Goal: Information Seeking & Learning: Learn about a topic

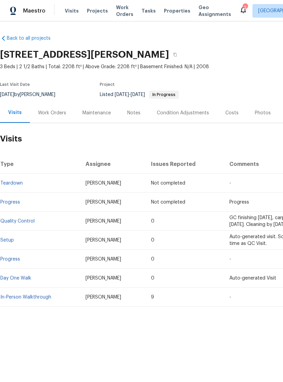
click at [54, 116] on div "Work Orders" at bounding box center [52, 113] width 28 height 7
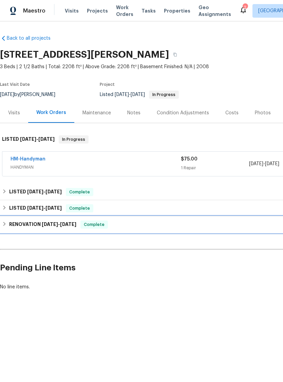
click at [50, 228] on h6 "RENOVATION [DATE] - [DATE]" at bounding box center [42, 224] width 67 height 8
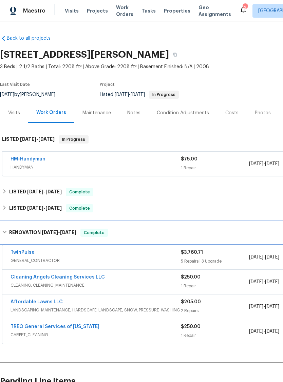
click at [10, 234] on h6 "RENOVATION [DATE] - [DATE]" at bounding box center [42, 233] width 67 height 8
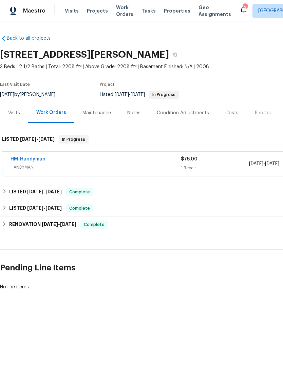
click at [259, 114] on div "Photos" at bounding box center [263, 113] width 16 height 7
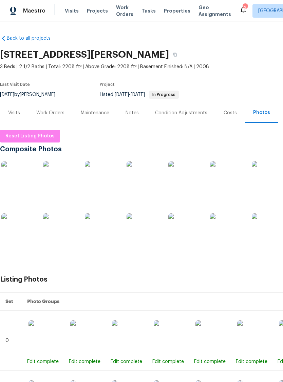
click at [28, 186] on img at bounding box center [18, 178] width 34 height 34
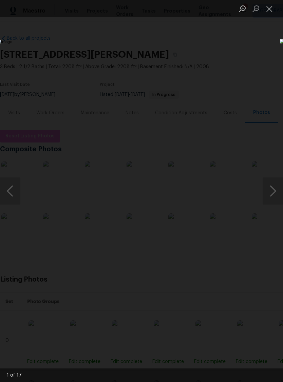
click at [266, 181] on button "Next image" at bounding box center [272, 190] width 20 height 27
click at [269, 188] on button "Next image" at bounding box center [272, 190] width 20 height 27
click at [277, 192] on button "Next image" at bounding box center [272, 190] width 20 height 27
click at [278, 195] on button "Next image" at bounding box center [272, 190] width 20 height 27
click at [273, 190] on button "Next image" at bounding box center [272, 190] width 20 height 27
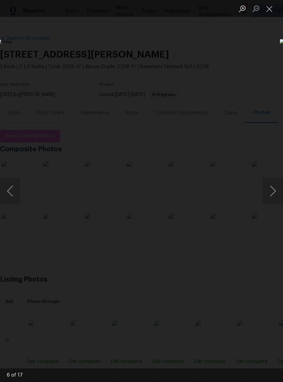
click at [274, 193] on button "Next image" at bounding box center [272, 190] width 20 height 27
click at [273, 189] on button "Next image" at bounding box center [272, 190] width 20 height 27
click at [273, 191] on button "Next image" at bounding box center [272, 190] width 20 height 27
click at [277, 191] on button "Next image" at bounding box center [272, 190] width 20 height 27
click at [274, 189] on button "Next image" at bounding box center [272, 190] width 20 height 27
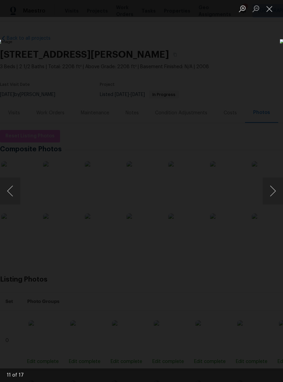
click at [279, 194] on button "Next image" at bounding box center [272, 190] width 20 height 27
click at [279, 189] on button "Next image" at bounding box center [272, 190] width 20 height 27
click at [279, 192] on button "Next image" at bounding box center [272, 190] width 20 height 27
click at [278, 189] on button "Next image" at bounding box center [272, 190] width 20 height 27
click at [16, 194] on button "Previous image" at bounding box center [10, 190] width 20 height 27
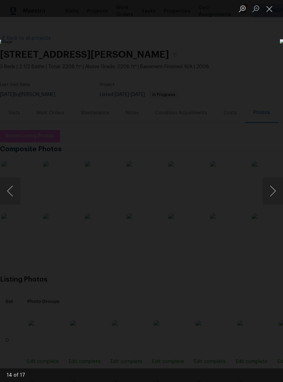
click at [279, 191] on button "Next image" at bounding box center [272, 190] width 20 height 27
click at [273, 9] on button "Close lightbox" at bounding box center [269, 9] width 14 height 12
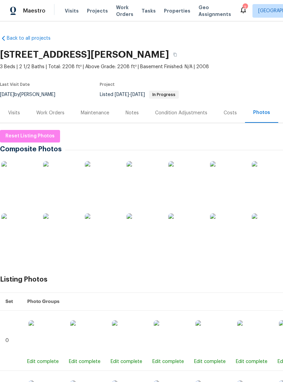
click at [175, 339] on img at bounding box center [171, 337] width 34 height 34
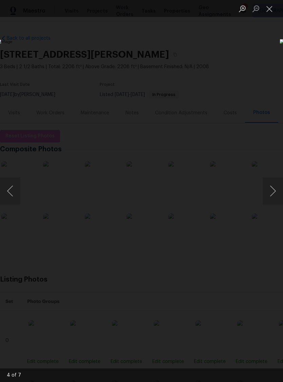
click at [270, 12] on button "Close lightbox" at bounding box center [269, 9] width 14 height 12
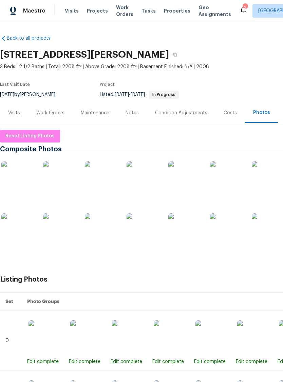
click at [52, 113] on div "Work Orders" at bounding box center [50, 113] width 28 height 7
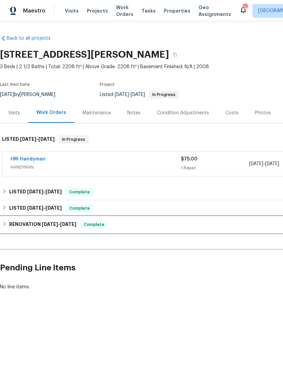
click at [50, 225] on span "[DATE]" at bounding box center [50, 224] width 16 height 5
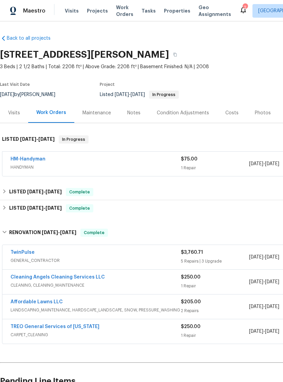
click at [27, 253] on link "TwinPulse" at bounding box center [23, 252] width 24 height 5
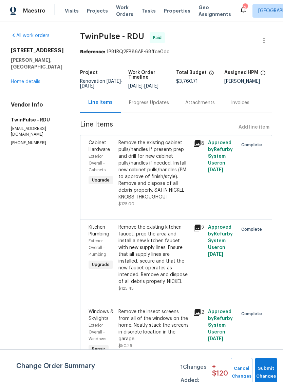
click at [149, 106] on div "Progress Updates" at bounding box center [149, 102] width 40 height 7
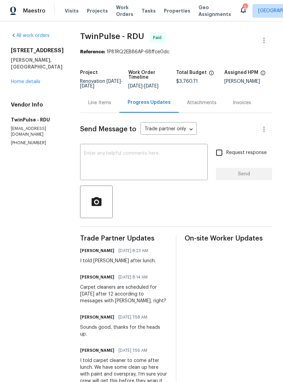
click at [20, 84] on link "Home details" at bounding box center [25, 81] width 29 height 5
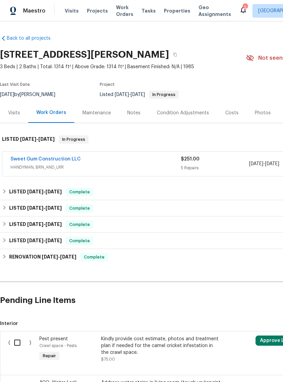
click at [263, 115] on div "Photos" at bounding box center [263, 113] width 16 height 7
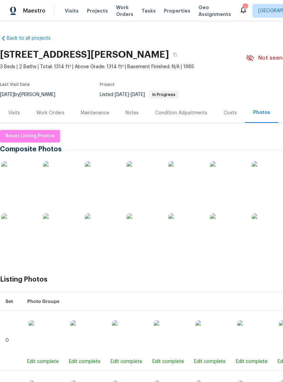
click at [19, 183] on img at bounding box center [18, 178] width 34 height 34
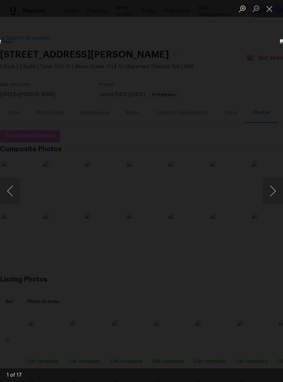
click at [275, 192] on button "Next image" at bounding box center [272, 190] width 20 height 27
click at [276, 194] on button "Next image" at bounding box center [272, 190] width 20 height 27
click at [277, 190] on button "Next image" at bounding box center [272, 190] width 20 height 27
click at [279, 196] on button "Next image" at bounding box center [272, 190] width 20 height 27
click at [275, 195] on button "Next image" at bounding box center [272, 190] width 20 height 27
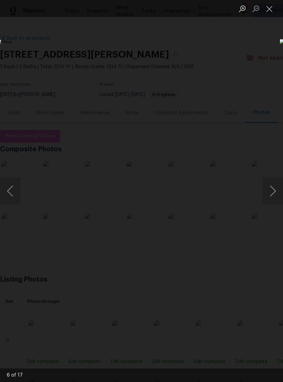
click at [275, 192] on button "Next image" at bounding box center [272, 190] width 20 height 27
click at [278, 187] on button "Next image" at bounding box center [272, 190] width 20 height 27
click at [277, 192] on button "Next image" at bounding box center [272, 190] width 20 height 27
click at [273, 190] on button "Next image" at bounding box center [272, 190] width 20 height 27
click at [276, 193] on button "Next image" at bounding box center [272, 190] width 20 height 27
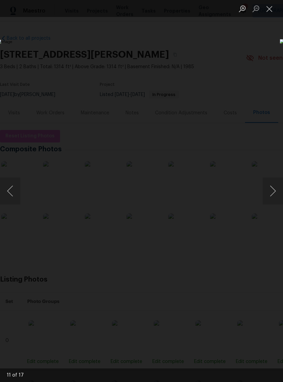
click at [277, 193] on button "Next image" at bounding box center [272, 190] width 20 height 27
click at [276, 192] on button "Next image" at bounding box center [272, 190] width 20 height 27
click at [275, 189] on button "Next image" at bounding box center [272, 190] width 20 height 27
click at [275, 190] on button "Next image" at bounding box center [272, 190] width 20 height 27
click at [11, 194] on button "Previous image" at bounding box center [10, 190] width 20 height 27
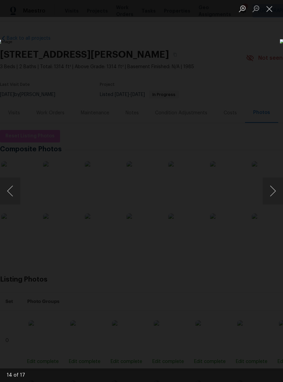
click at [275, 195] on button "Next image" at bounding box center [272, 190] width 20 height 27
click at [273, 188] on button "Next image" at bounding box center [272, 190] width 20 height 27
click at [279, 190] on button "Next image" at bounding box center [272, 190] width 20 height 27
click at [279, 194] on button "Next image" at bounding box center [272, 190] width 20 height 27
